Goal: Navigation & Orientation: Find specific page/section

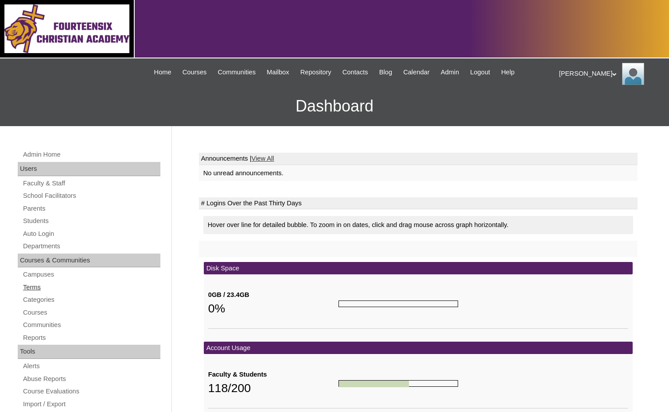
click at [39, 287] on link "Terms" at bounding box center [91, 287] width 138 height 11
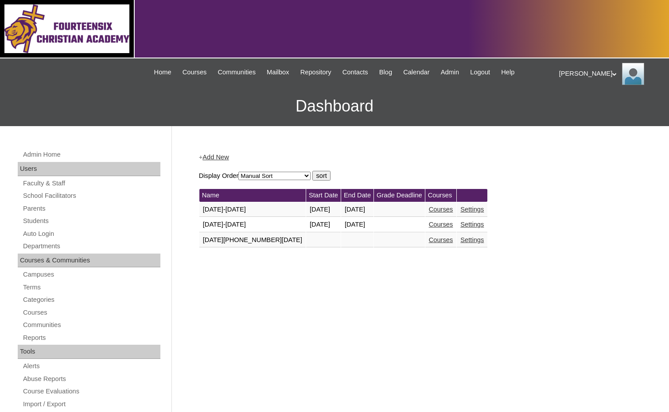
click at [429, 225] on link "Courses" at bounding box center [441, 224] width 24 height 7
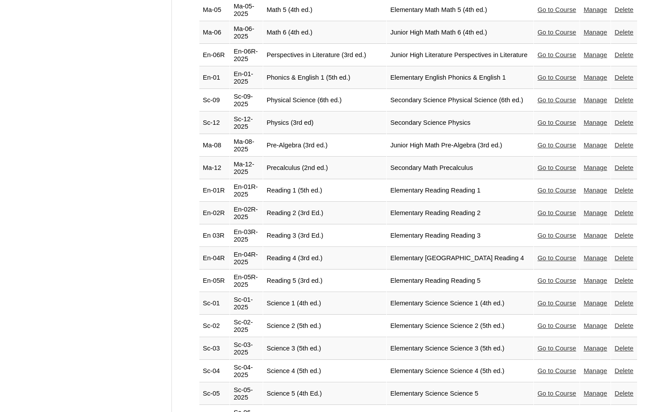
scroll to position [1703, 0]
